Goal: Browse casually

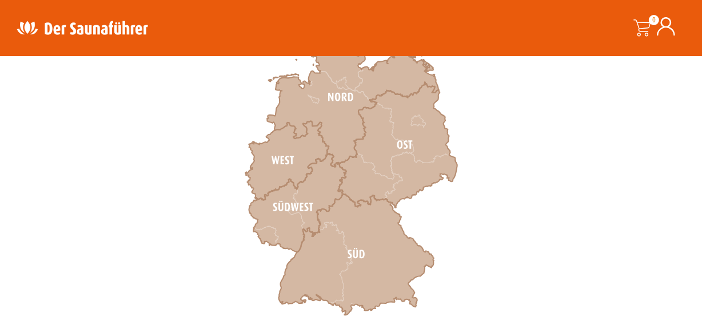
scroll to position [416, 0]
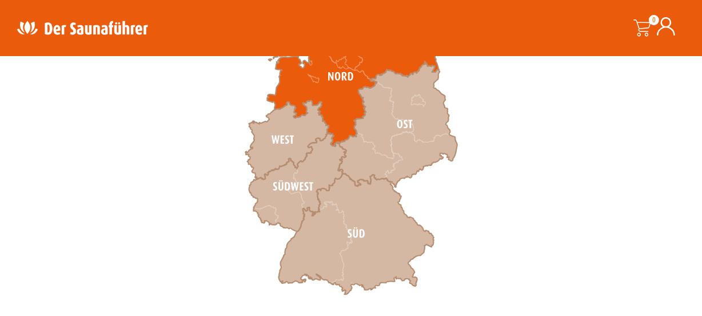
click at [332, 100] on icon at bounding box center [353, 76] width 172 height 139
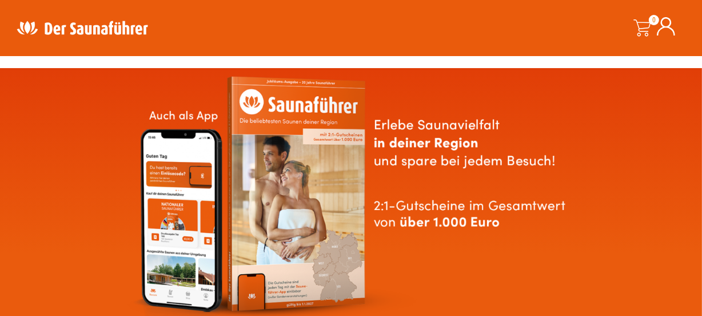
scroll to position [0, 0]
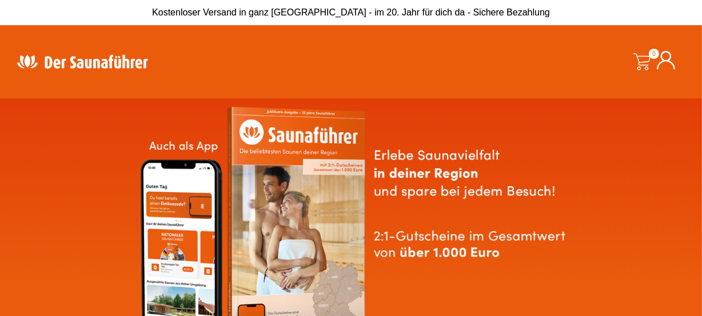
click at [98, 63] on img at bounding box center [82, 61] width 149 height 22
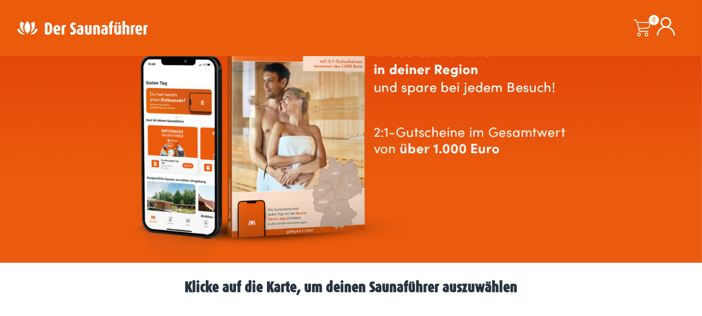
scroll to position [51, 0]
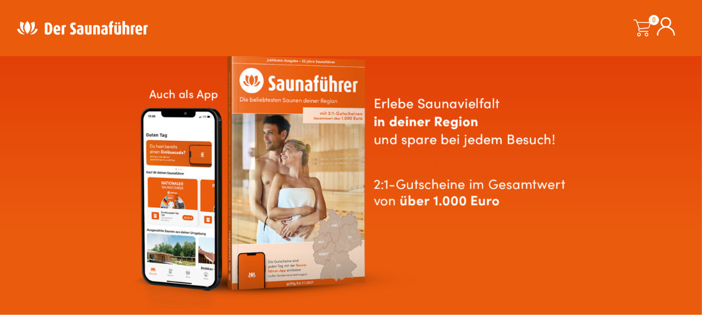
click at [185, 93] on img at bounding box center [351, 181] width 448 height 256
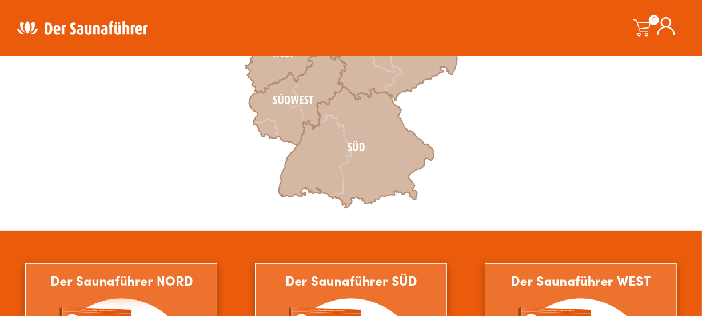
scroll to position [260, 0]
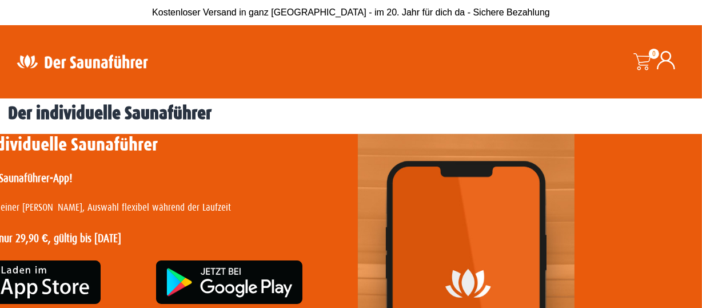
drag, startPoint x: 483, startPoint y: 271, endPoint x: 313, endPoint y: 240, distance: 172.6
click at [483, 269] on img at bounding box center [466, 242] width 217 height 217
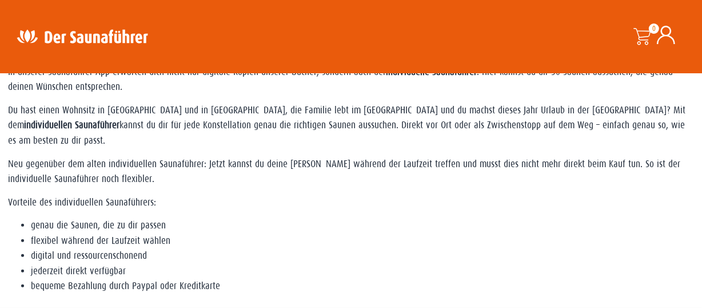
scroll to position [303, 0]
